Goal: Information Seeking & Learning: Check status

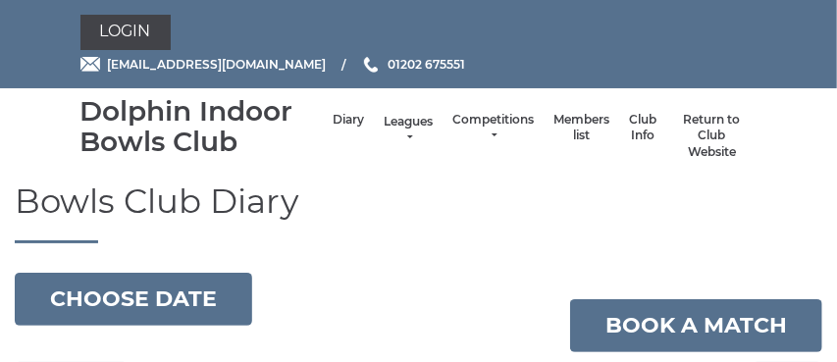
click at [411, 128] on link "Leagues" at bounding box center [407, 130] width 49 height 32
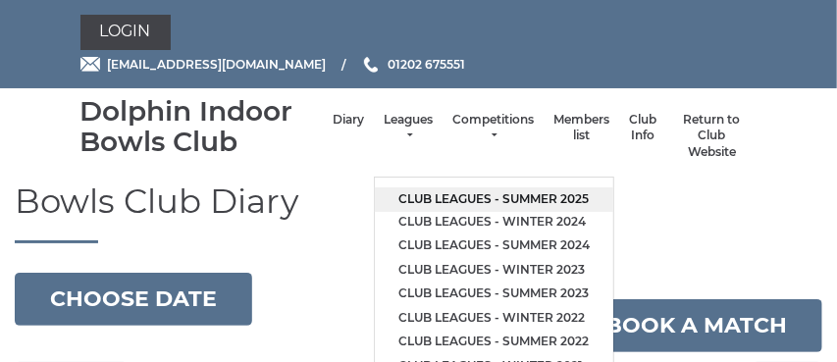
click at [439, 200] on link "Club leagues - Summer 2025" at bounding box center [494, 199] width 238 height 25
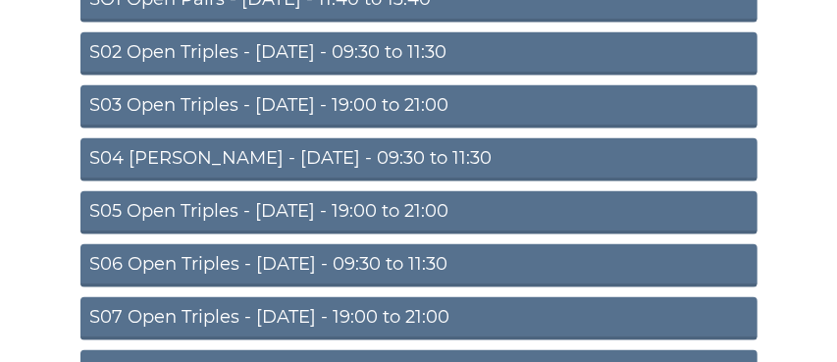
scroll to position [316, 0]
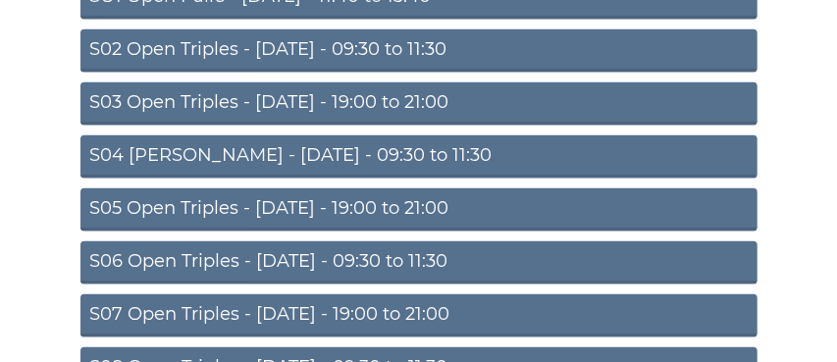
click at [337, 208] on link "S05 Open Triples - Wednesday - 19:00 to 21:00" at bounding box center [418, 209] width 677 height 43
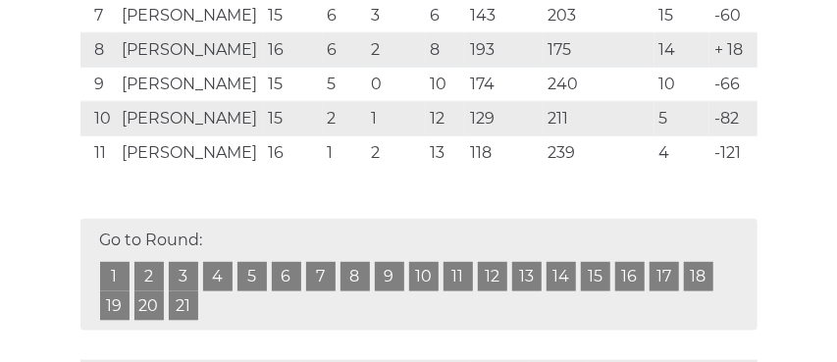
scroll to position [704, 0]
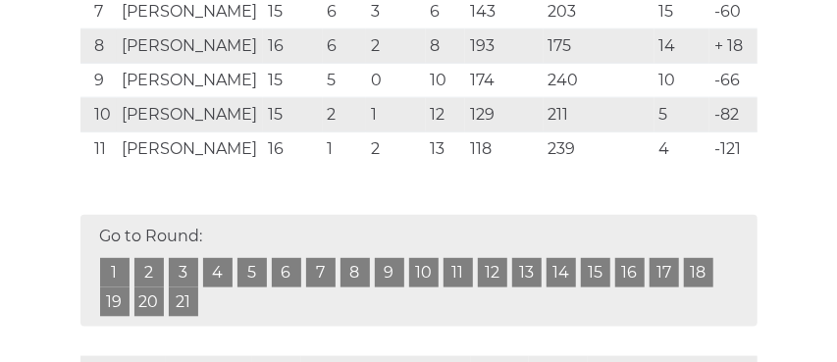
click at [633, 264] on link "16" at bounding box center [629, 272] width 29 height 29
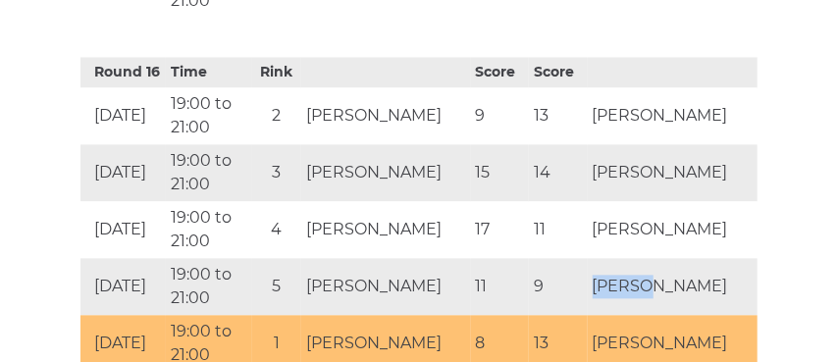
click at [633, 264] on td "[PERSON_NAME]" at bounding box center [672, 286] width 170 height 57
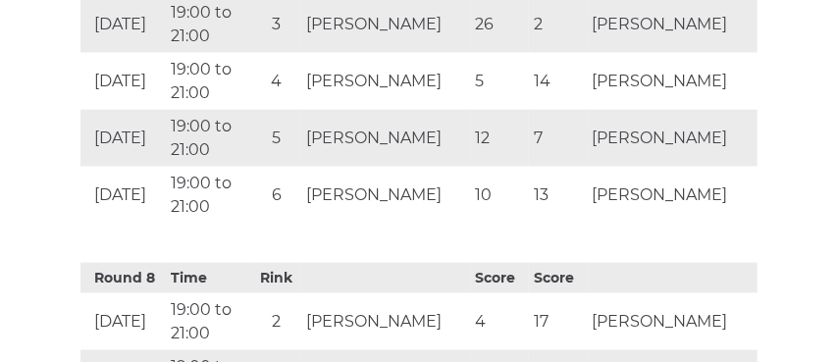
scroll to position [3282, 0]
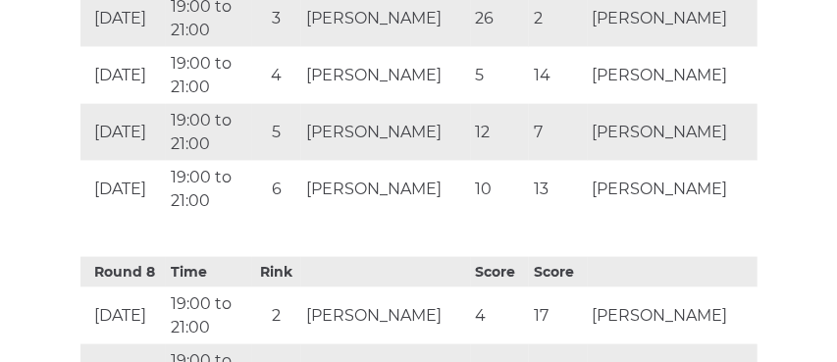
scroll to position [704, 0]
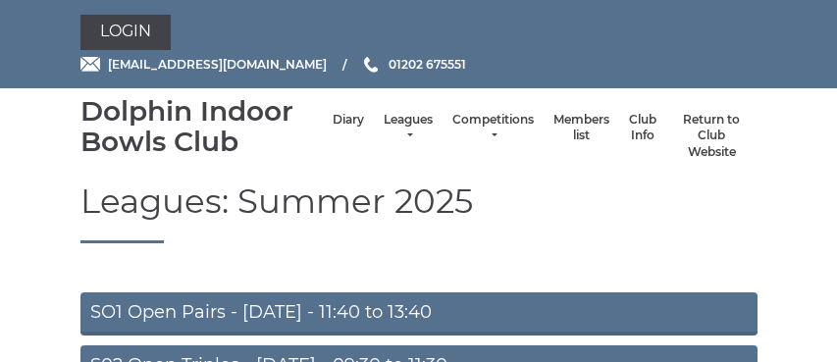
scroll to position [307, 0]
